Goal: Information Seeking & Learning: Find contact information

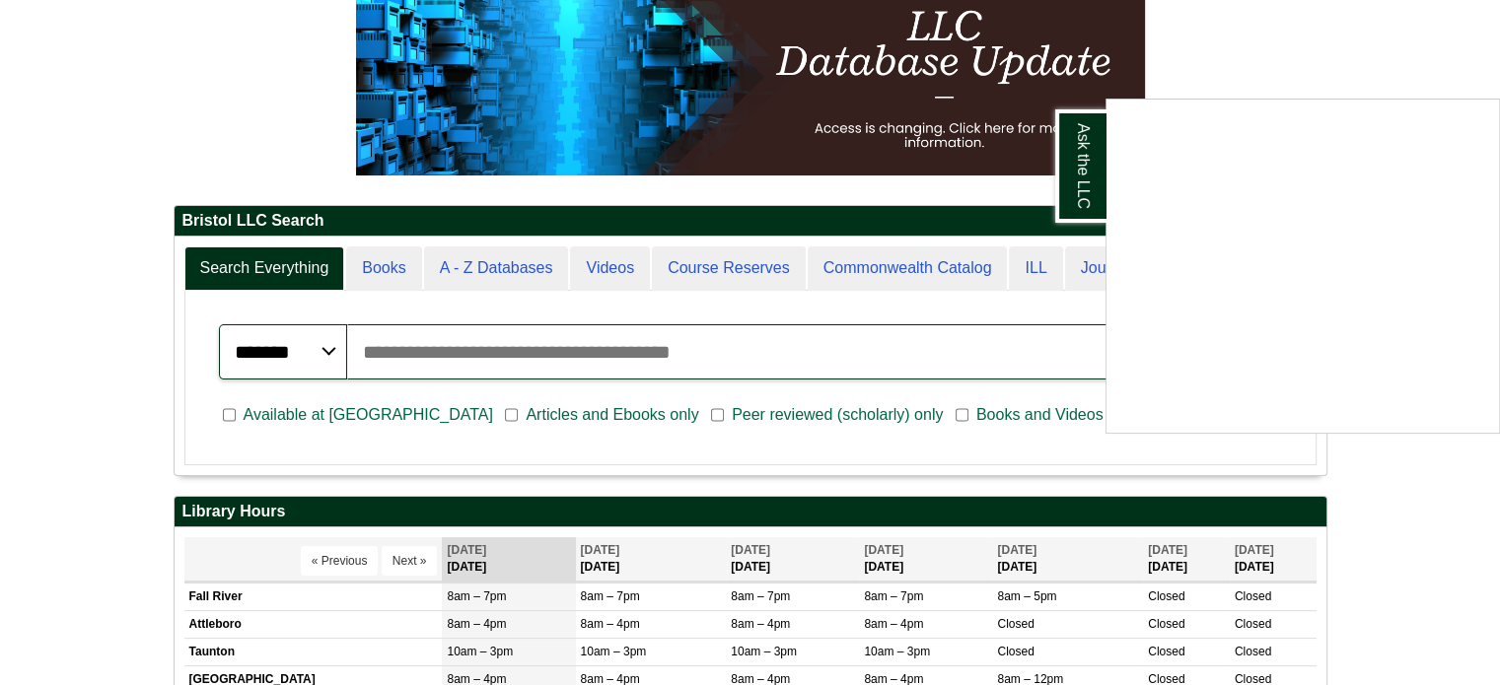
scroll to position [493, 0]
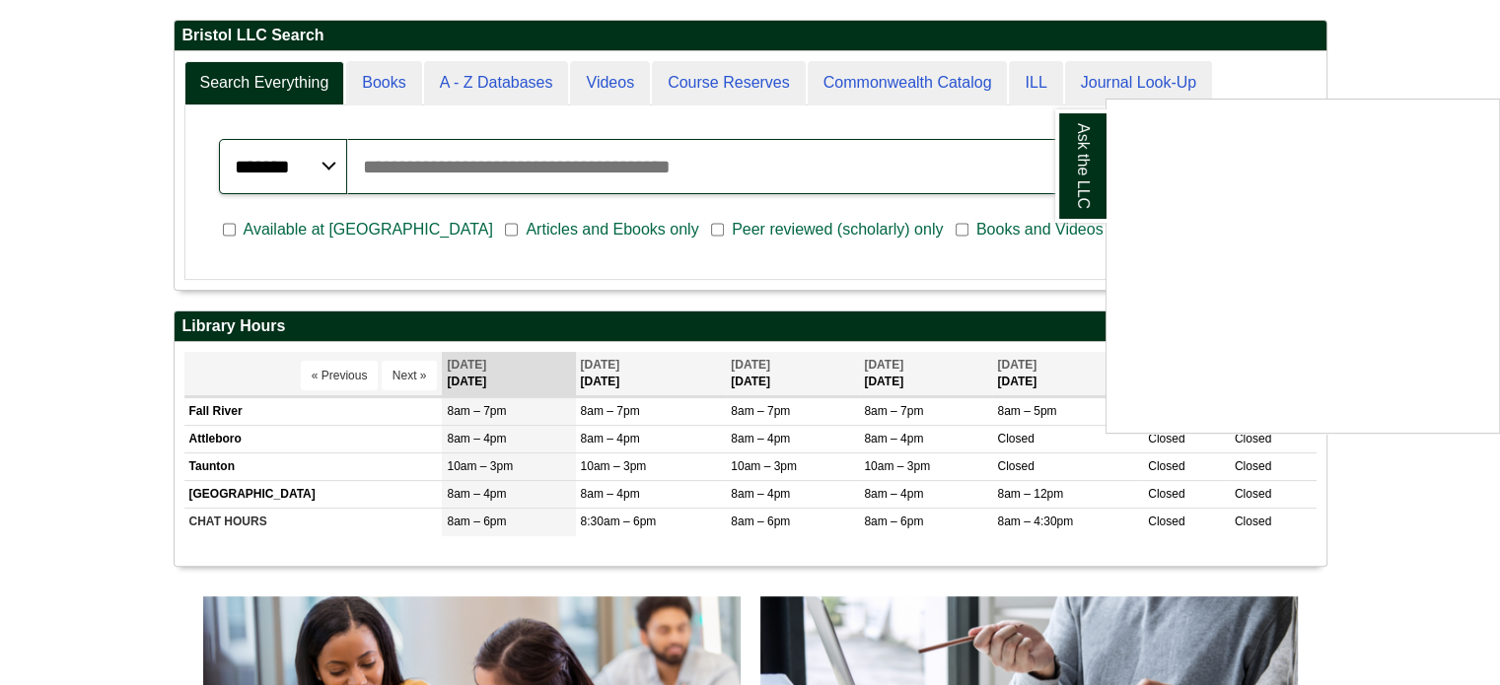
click at [394, 492] on div "Ask the LLC" at bounding box center [750, 342] width 1500 height 685
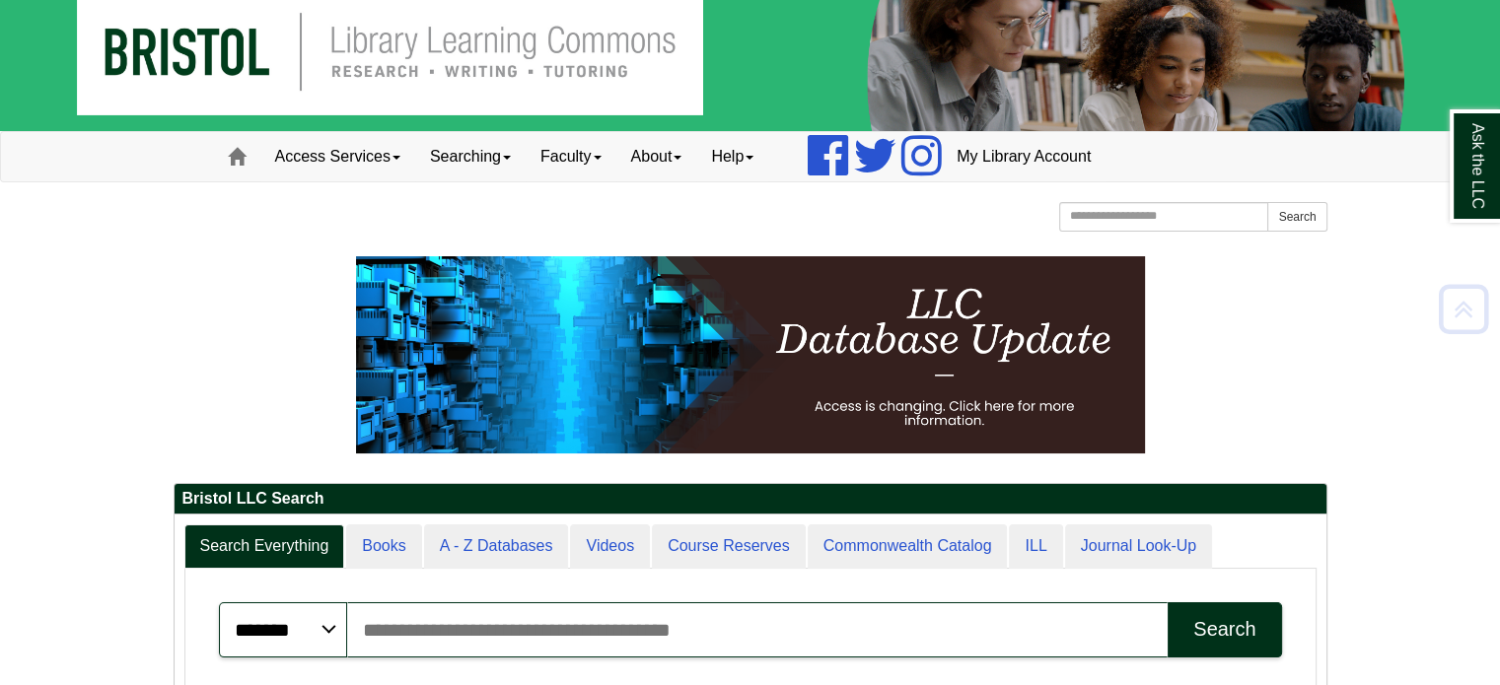
scroll to position [0, 0]
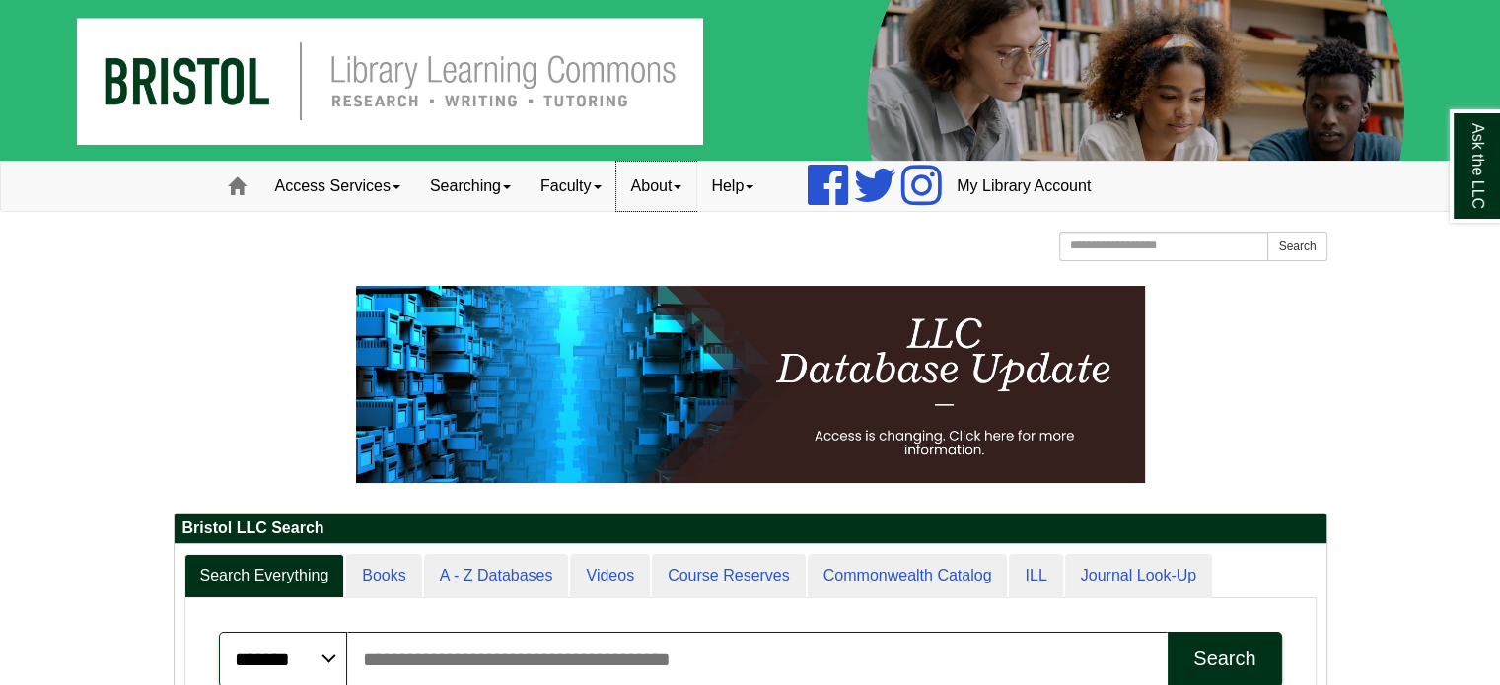
click at [691, 173] on link "About" at bounding box center [656, 186] width 81 height 49
click at [757, 202] on link "Help" at bounding box center [732, 186] width 72 height 49
click at [555, 238] on div "[GEOGRAPHIC_DATA] [GEOGRAPHIC_DATA] Learning Commons Homepage Homepage Home Sea…" at bounding box center [751, 249] width 1154 height 35
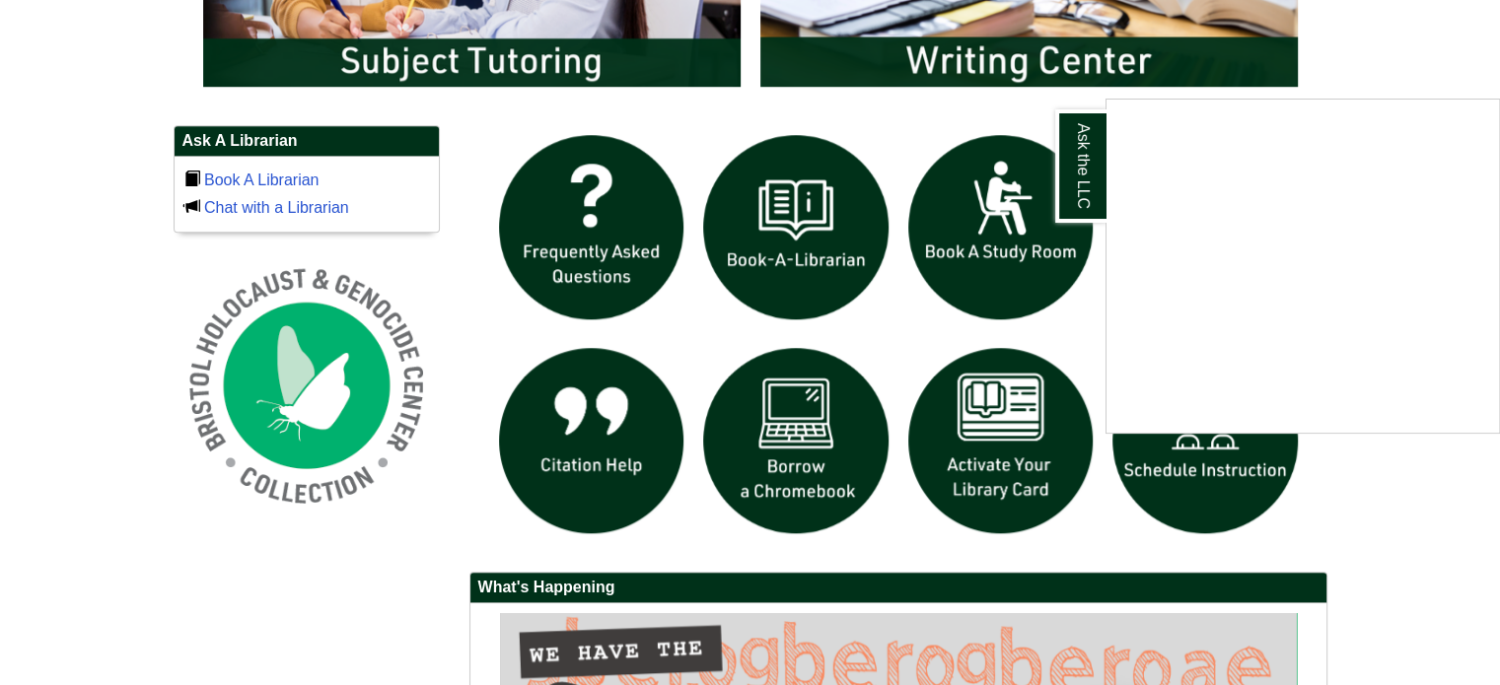
scroll to position [1381, 0]
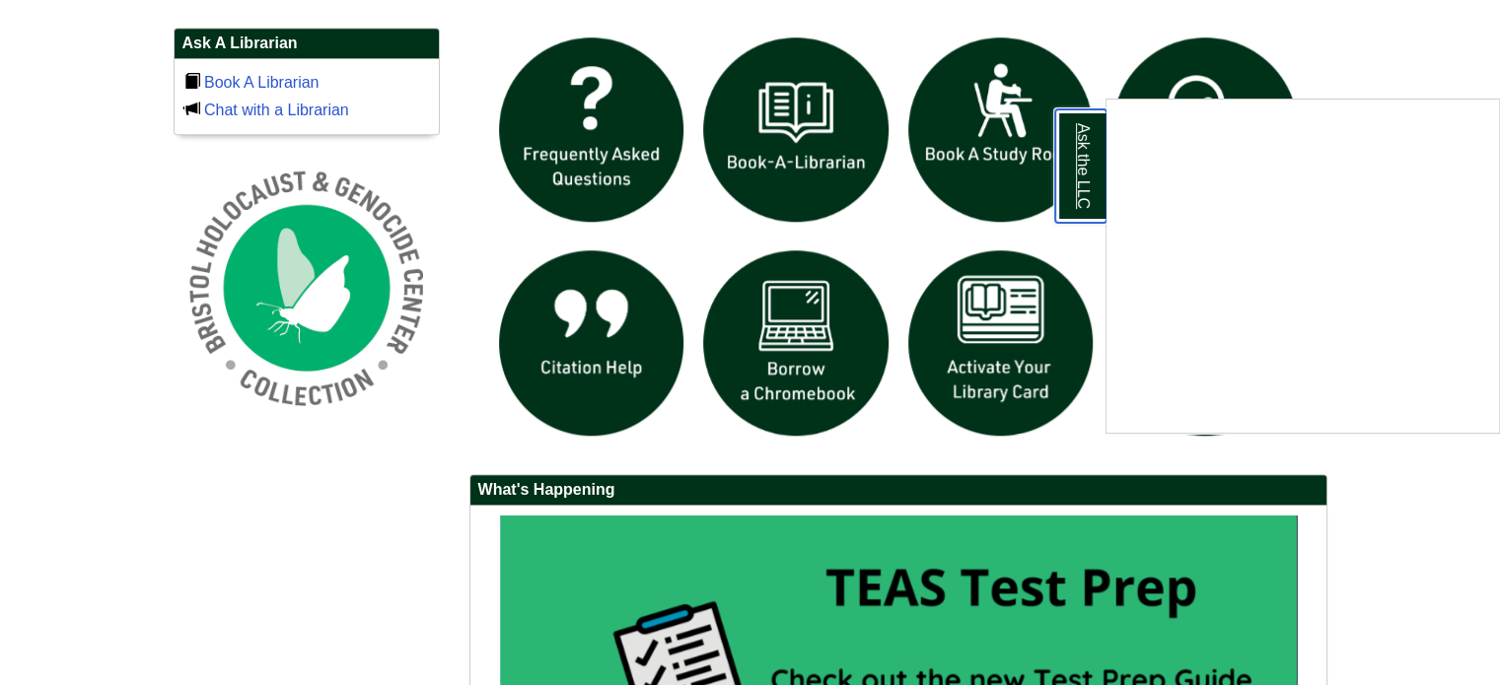
click at [1076, 175] on link "Ask the LLC" at bounding box center [1080, 165] width 51 height 113
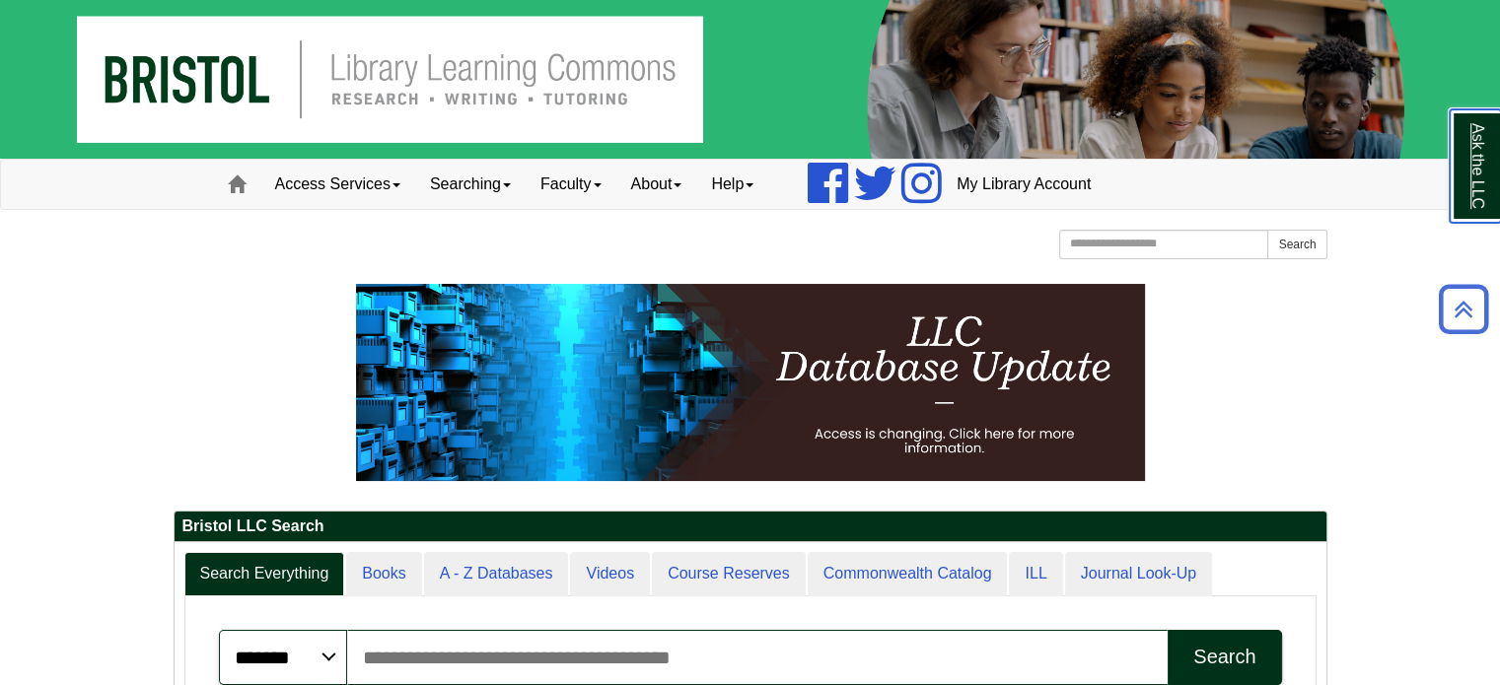
scroll to position [0, 0]
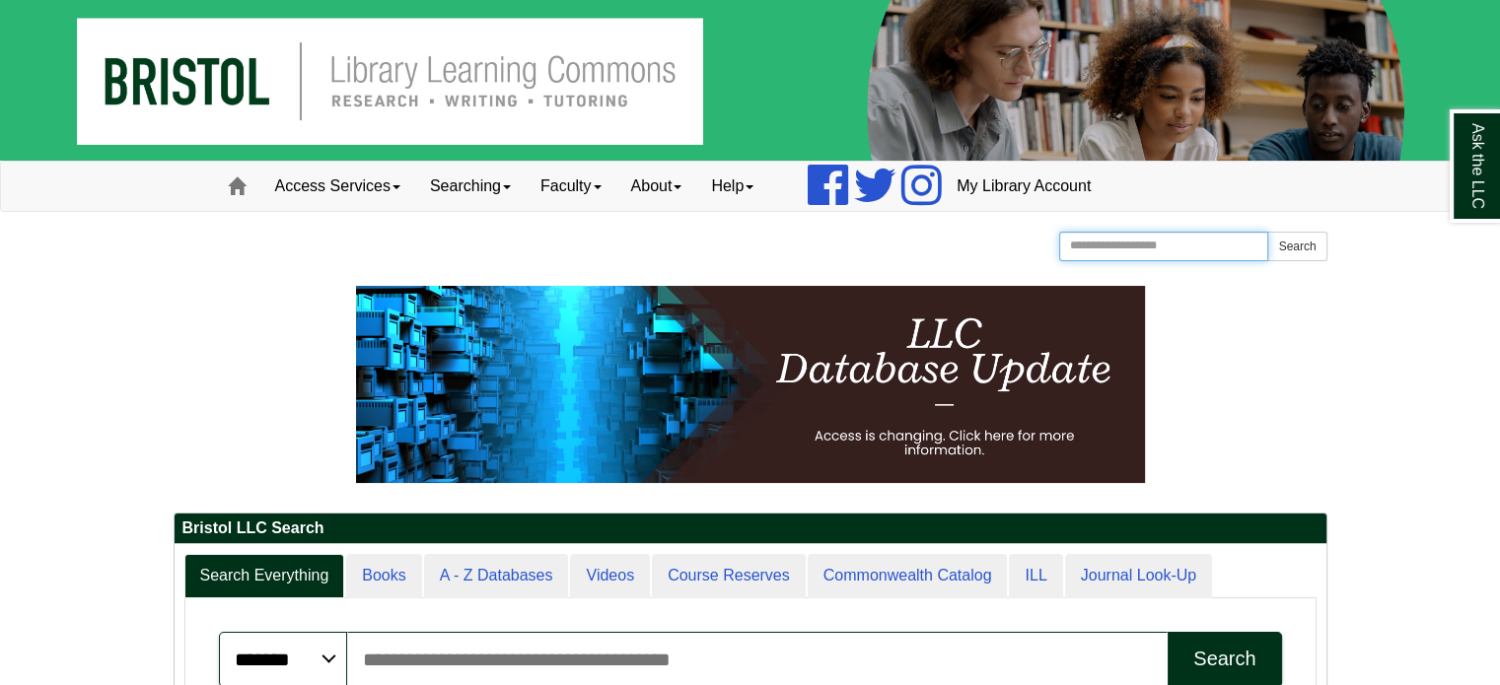
click at [1105, 239] on input "Search the Website" at bounding box center [1164, 247] width 210 height 30
type input "**********"
click at [1267, 232] on button "Search" at bounding box center [1296, 247] width 59 height 30
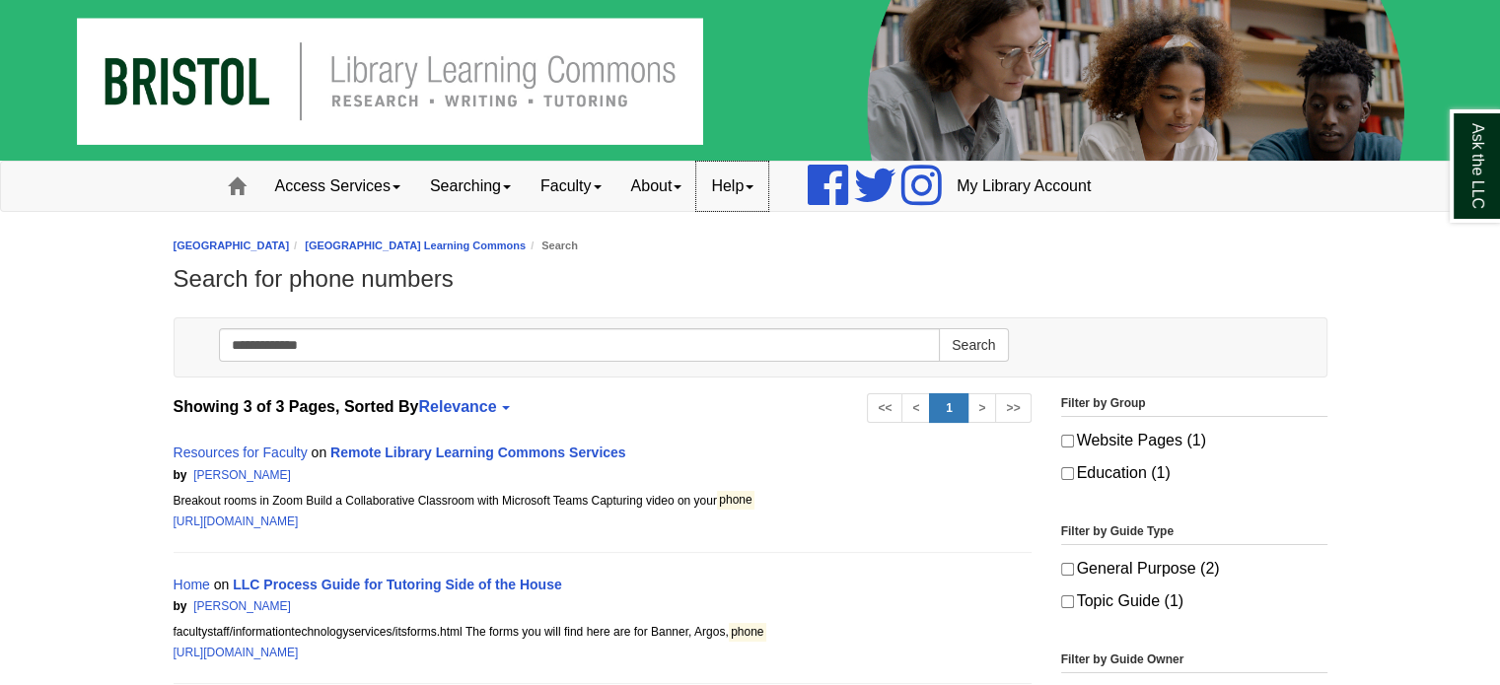
click at [744, 173] on link "Help" at bounding box center [732, 186] width 72 height 49
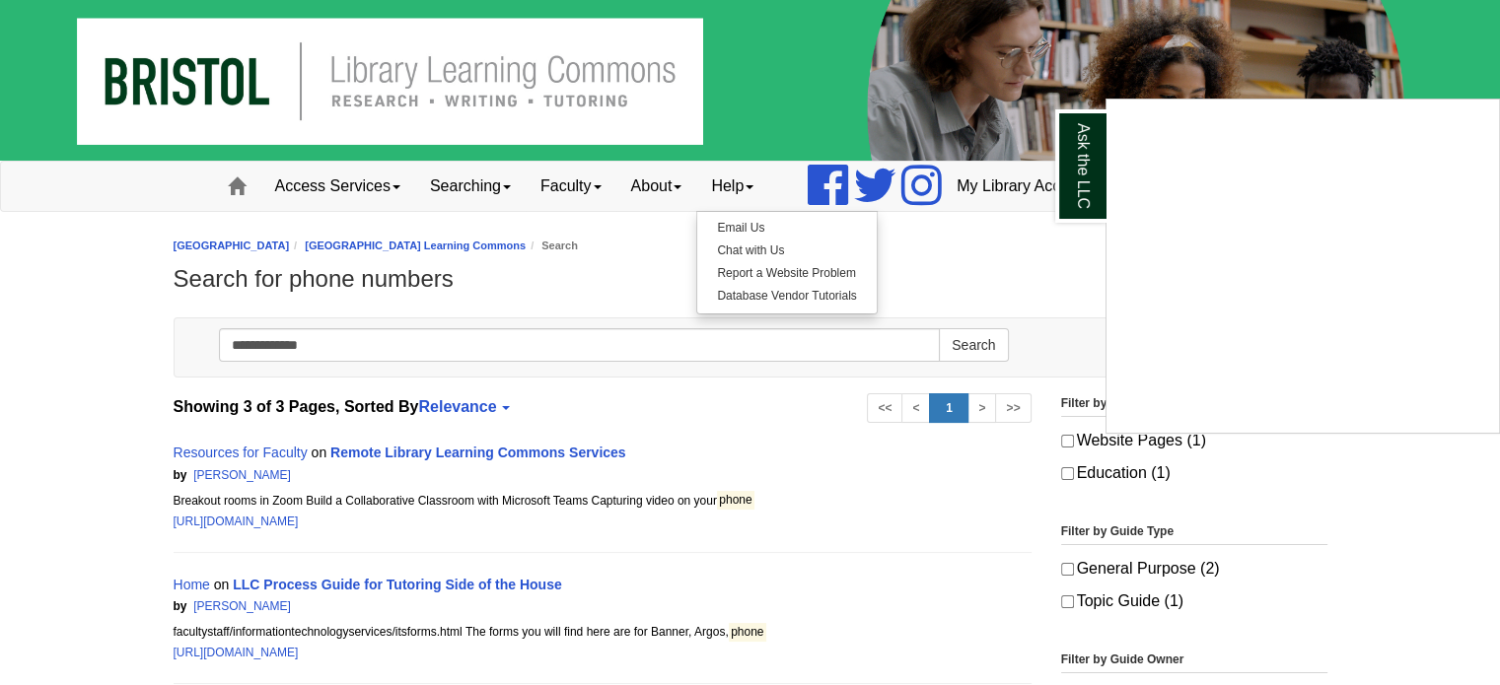
click at [681, 187] on div "Ask the LLC" at bounding box center [750, 342] width 1500 height 685
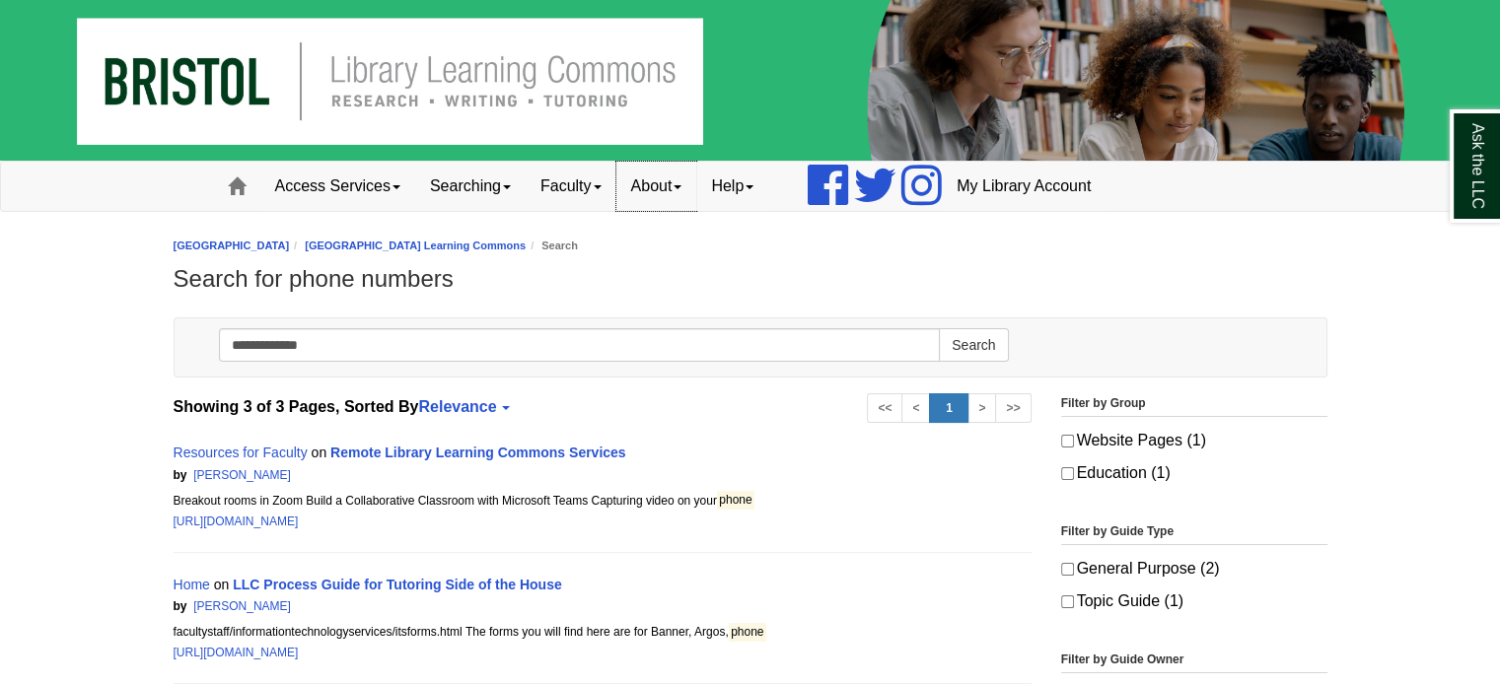
click at [681, 187] on link "About" at bounding box center [656, 186] width 81 height 49
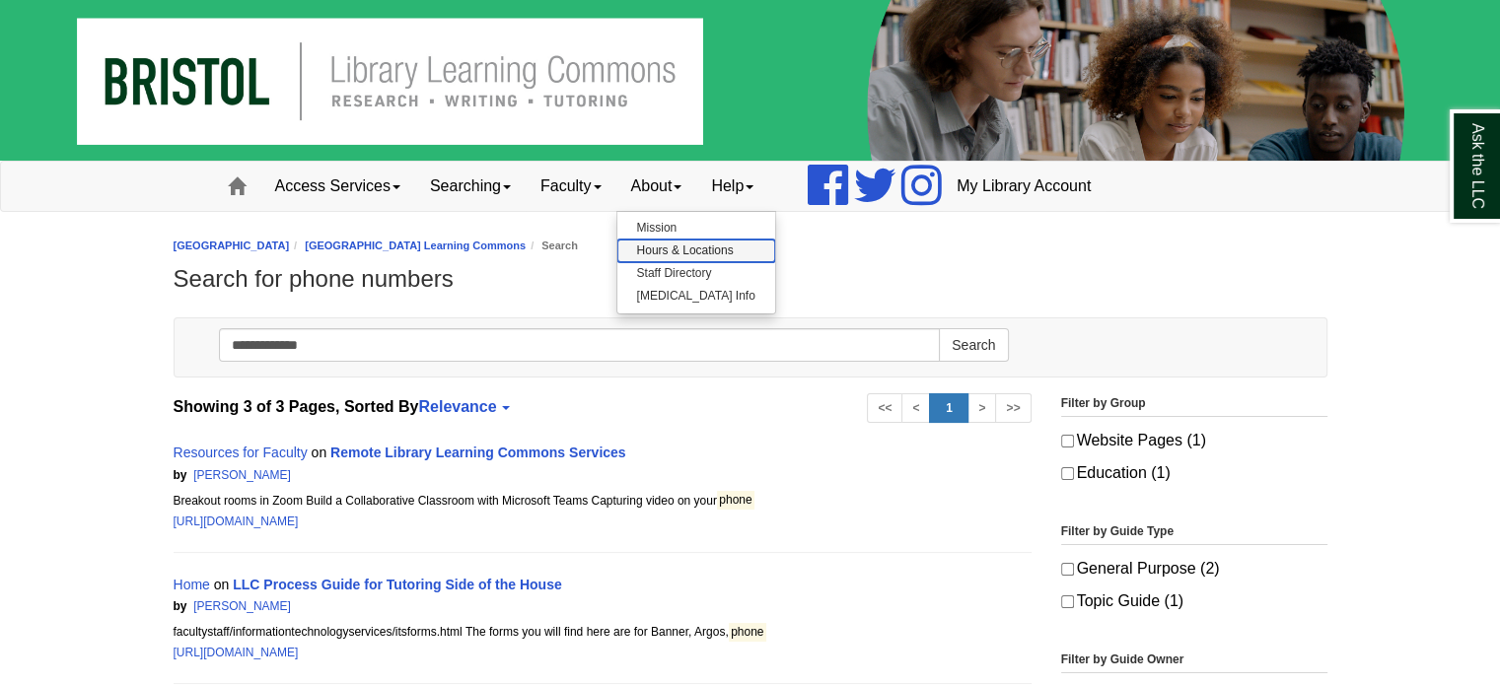
click at [731, 245] on link "Hours & Locations" at bounding box center [696, 251] width 158 height 23
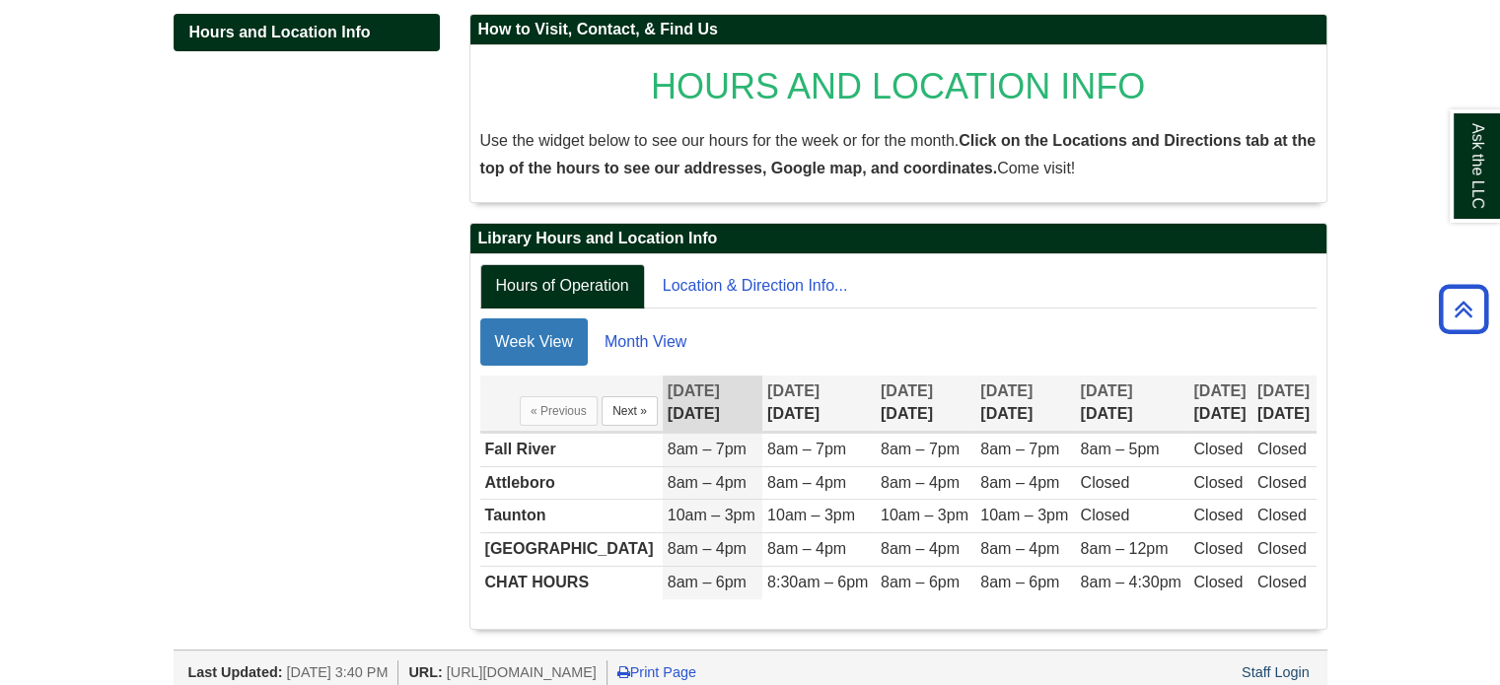
scroll to position [294, 0]
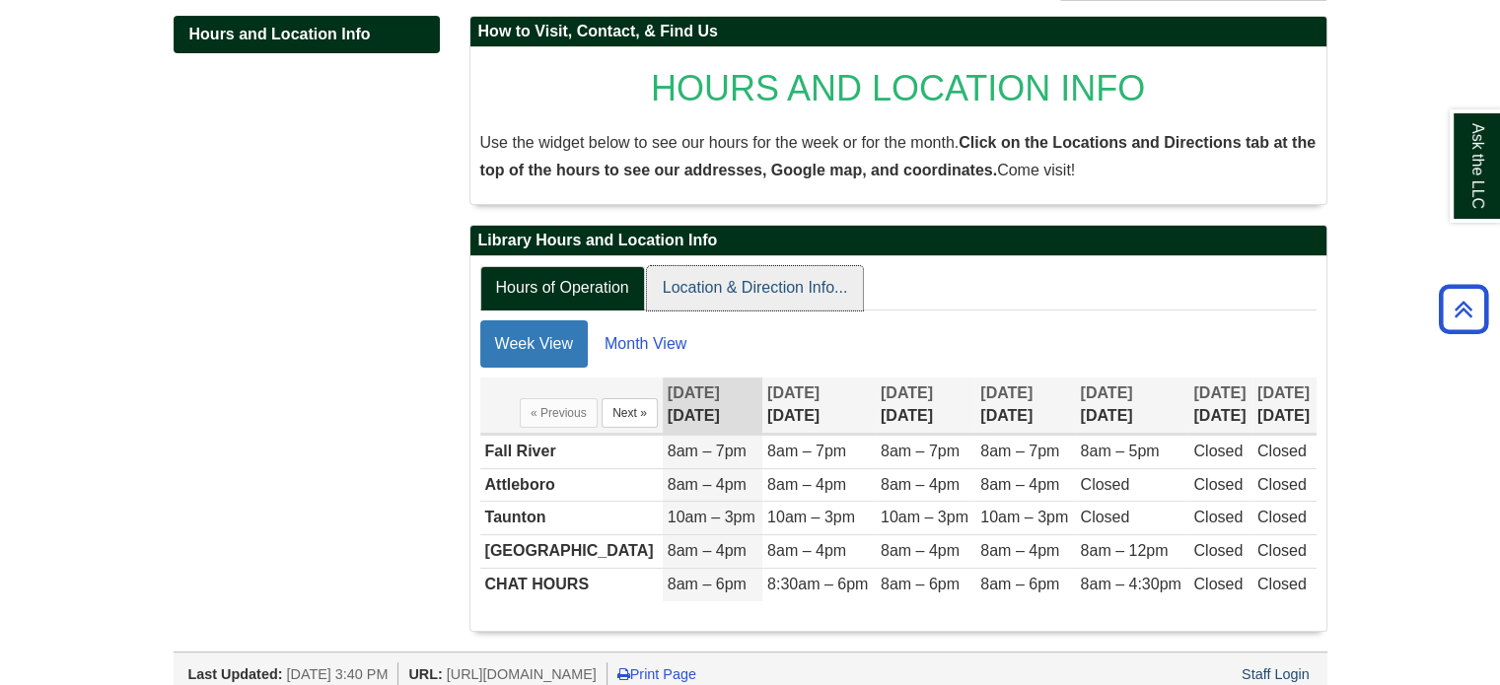
click at [723, 296] on link "Location & Direction Info..." at bounding box center [755, 288] width 217 height 44
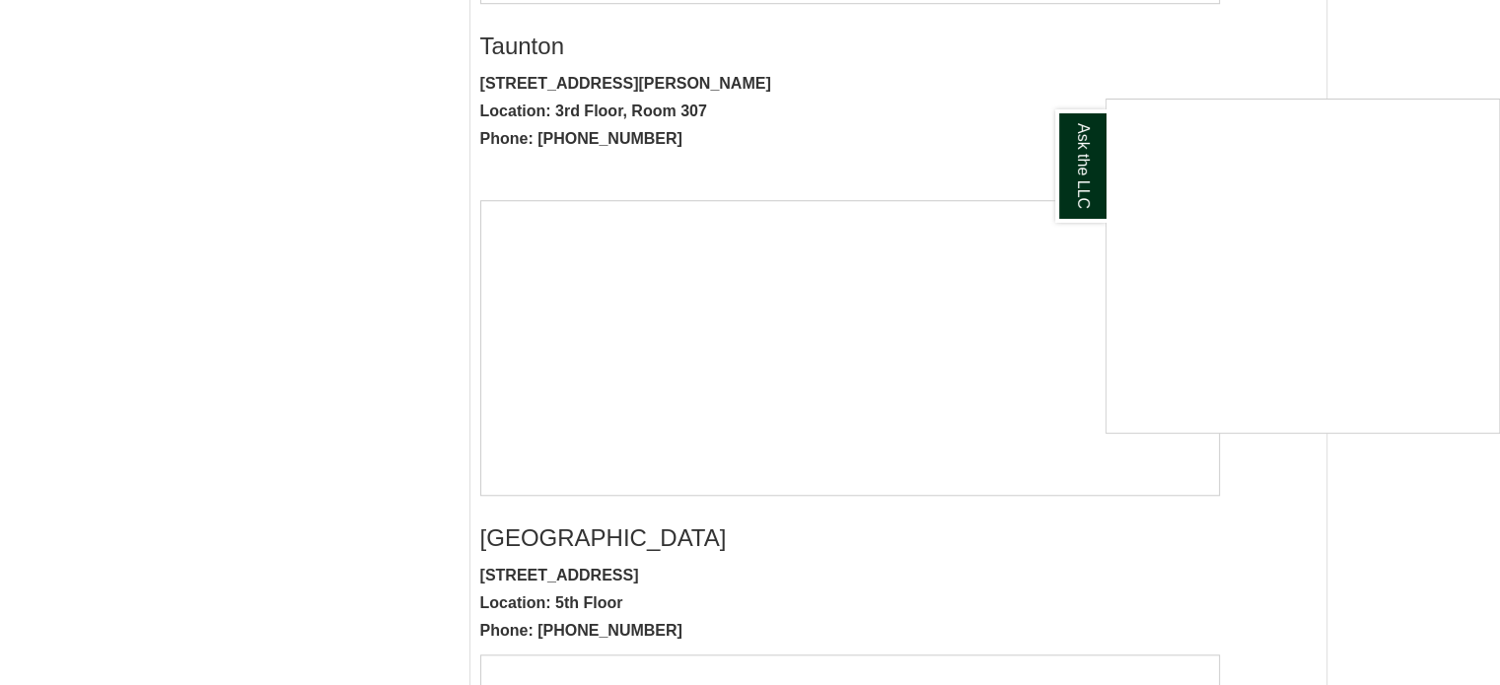
scroll to position [1872, 0]
